Goal: Task Accomplishment & Management: Use online tool/utility

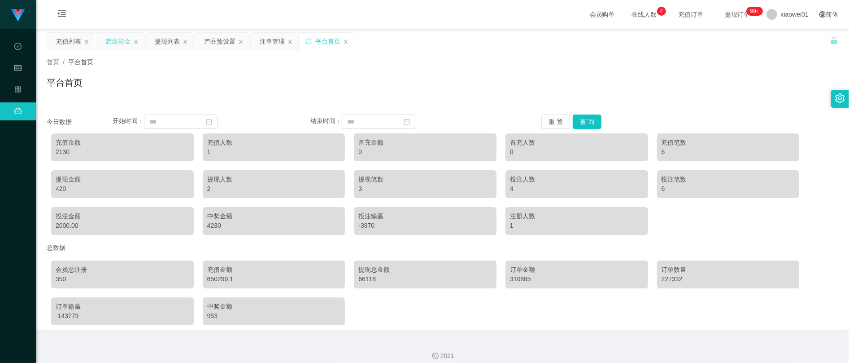
click at [108, 42] on div "赠送彩金" at bounding box center [117, 41] width 25 height 17
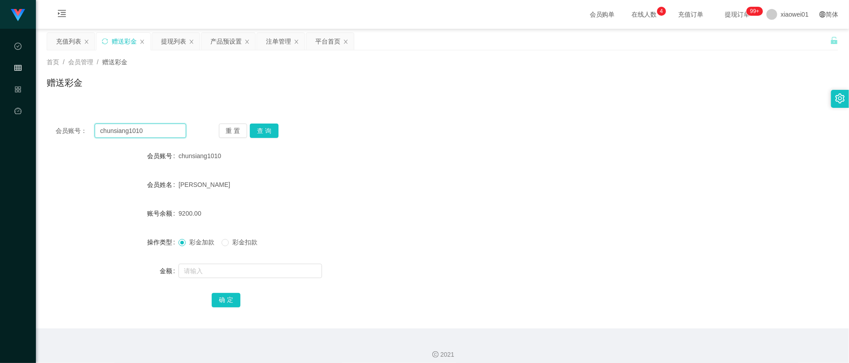
drag, startPoint x: 158, startPoint y: 131, endPoint x: -53, endPoint y: 122, distance: 211.1
click at [0, 122] on html "工作台代理端 数据中心 会员管理 产品管理 平台首页 保存配置 重置配置 整体风格设置 主题色 导航设置 内容区域宽度 定宽 固定Header 固定侧边栏 其…" at bounding box center [424, 181] width 849 height 363
paste input "sharon8821"
type input "sharon8821"
click at [265, 126] on button "查 询" at bounding box center [264, 130] width 29 height 14
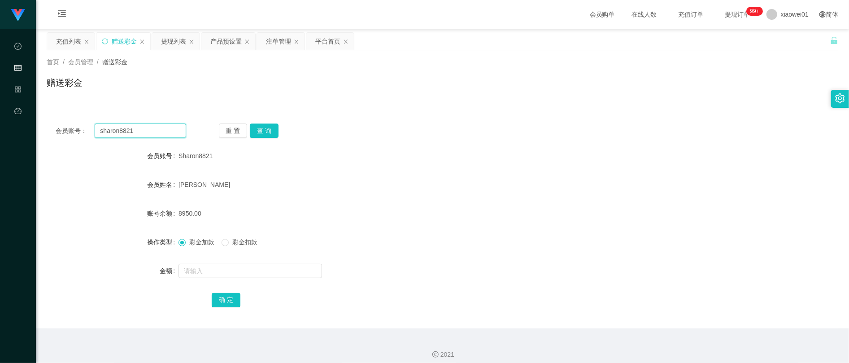
drag, startPoint x: 151, startPoint y: 126, endPoint x: 65, endPoint y: 115, distance: 87.3
click at [0, 127] on html "工作台代理端 数据中心 会员管理 产品管理 平台首页 保存配置 重置配置 整体风格设置 主题色 导航设置 内容区域宽度 定宽 固定Header 固定侧边栏 其…" at bounding box center [424, 181] width 849 height 363
click at [272, 126] on button "查 询" at bounding box center [264, 130] width 29 height 14
click at [233, 274] on input "text" at bounding box center [251, 270] width 144 height 14
type input "5000"
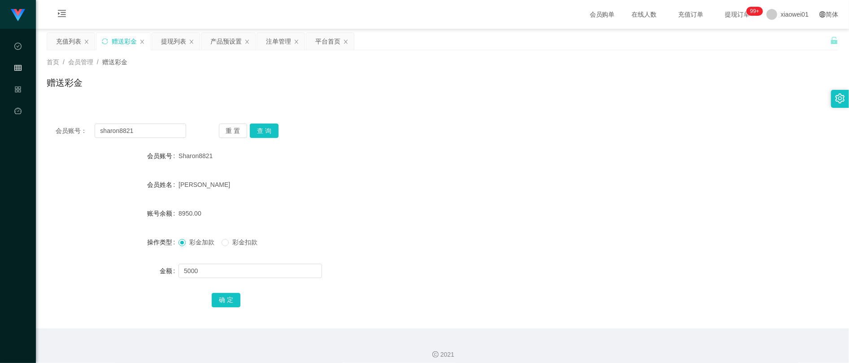
click at [207, 300] on div "确 定" at bounding box center [443, 299] width 792 height 18
drag, startPoint x: 229, startPoint y: 295, endPoint x: 224, endPoint y: 297, distance: 4.7
click at [227, 295] on button "确 定" at bounding box center [226, 300] width 29 height 14
click at [506, 195] on form "会员账号 Sharon8821 会员姓名 Kung zi [PERSON_NAME] 账号余额 8950.00 操作类型 彩金加款 彩金扣款 金额 5000 …" at bounding box center [443, 228] width 792 height 162
